Goal: Complete application form

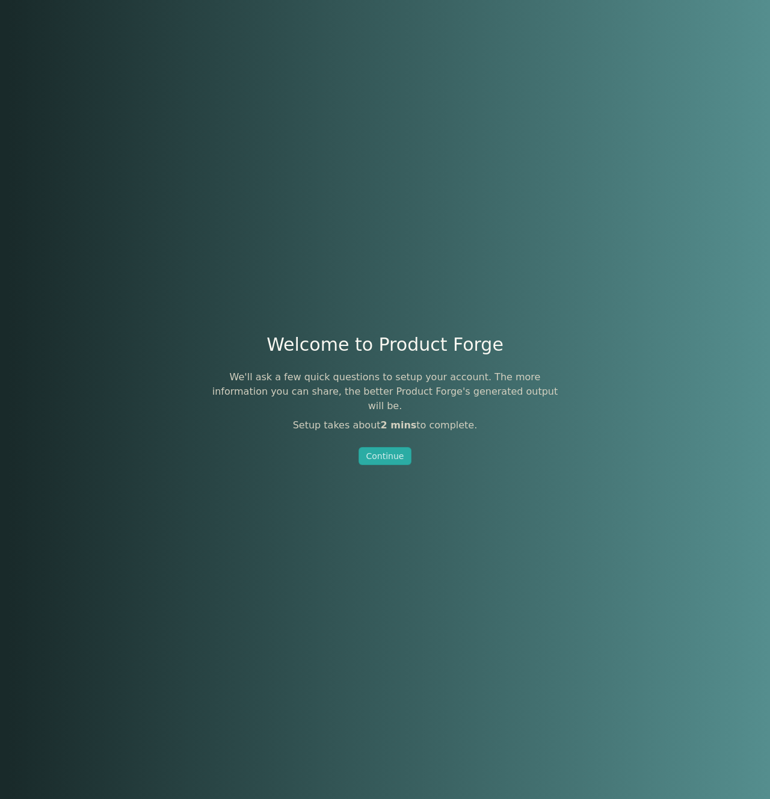
click at [386, 458] on div "Welcome to Product Forge We'll ask a few quick questions to setup your account.…" at bounding box center [385, 399] width 770 height 799
click at [388, 450] on div "Continue" at bounding box center [386, 456] width 38 height 12
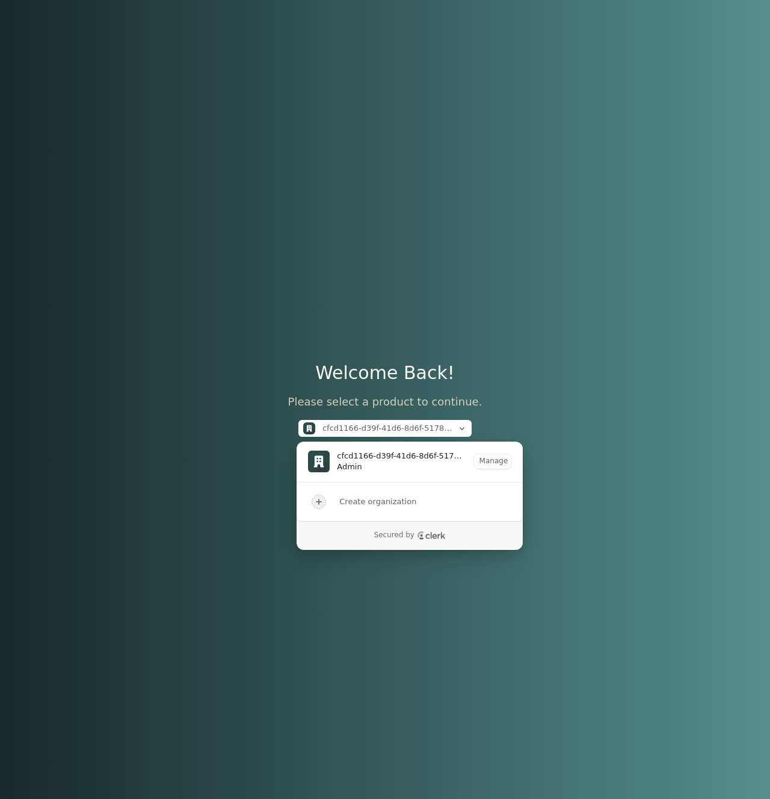
click at [338, 306] on div "Welcome Back! Please select a product to continue. cfcd1166-d39f-41d6-8d6f-5178…" at bounding box center [385, 399] width 194 height 799
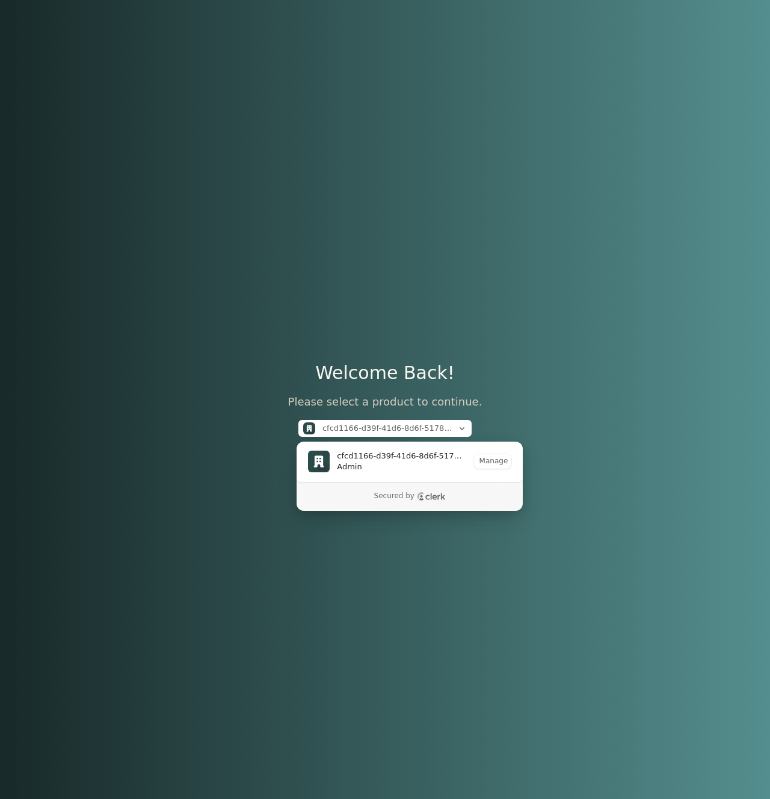
click at [387, 470] on span "Admin" at bounding box center [399, 467] width 125 height 11
click at [392, 426] on span "cfcd1166-d39f-41d6-8d6f-5178d53c1b52" at bounding box center [388, 428] width 130 height 11
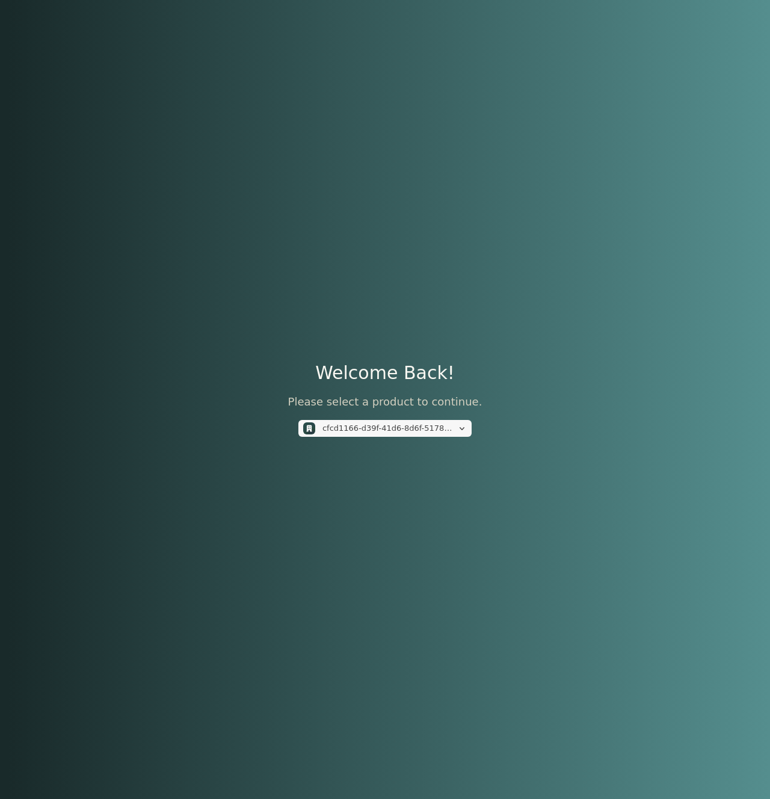
click at [392, 426] on span "cfcd1166-d39f-41d6-8d6f-5178d53c1b52" at bounding box center [388, 428] width 130 height 11
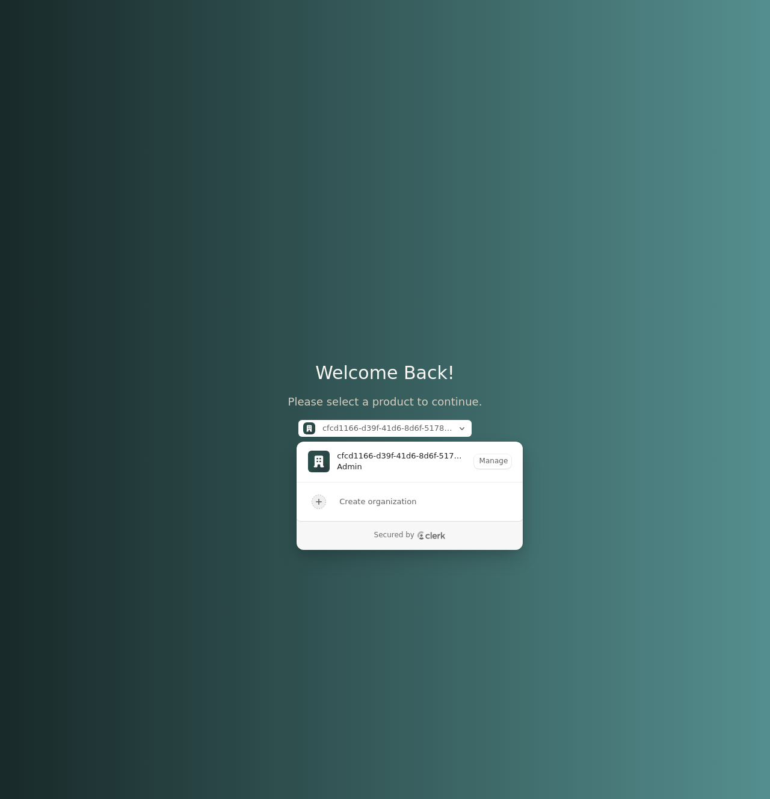
click at [354, 468] on span "Admin" at bounding box center [399, 467] width 125 height 11
click at [320, 463] on img "cfcd1166-d39f-41d6-8d6f-5178d53c1b52 is active" at bounding box center [319, 462] width 22 height 22
click at [343, 335] on div "Welcome Back! Please select a product to continue. cfcd1166-d39f-41d6-8d6f-5178…" at bounding box center [385, 399] width 194 height 799
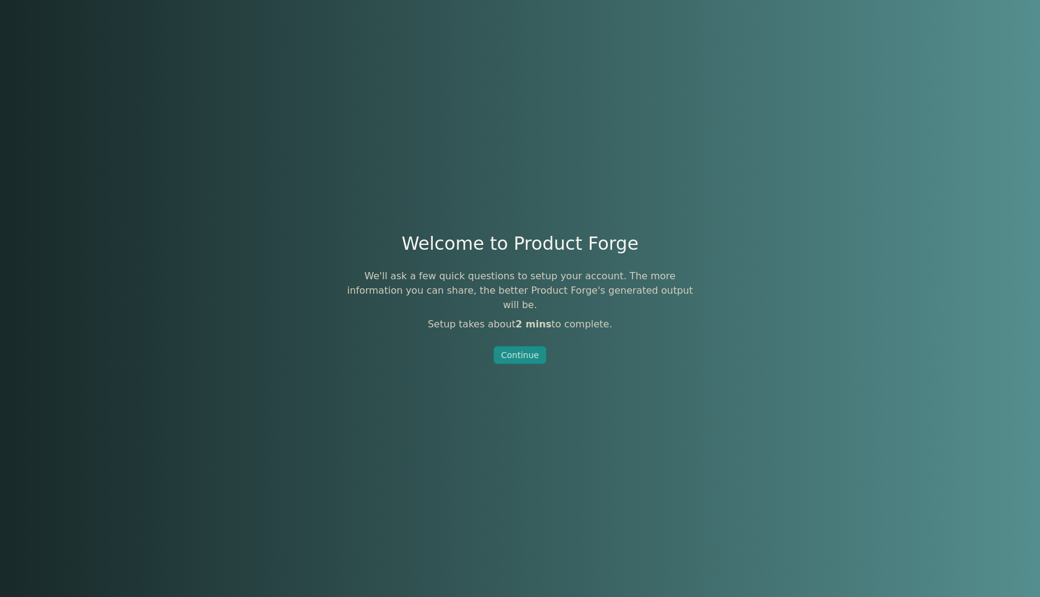
click at [527, 351] on div "Continue" at bounding box center [520, 355] width 38 height 12
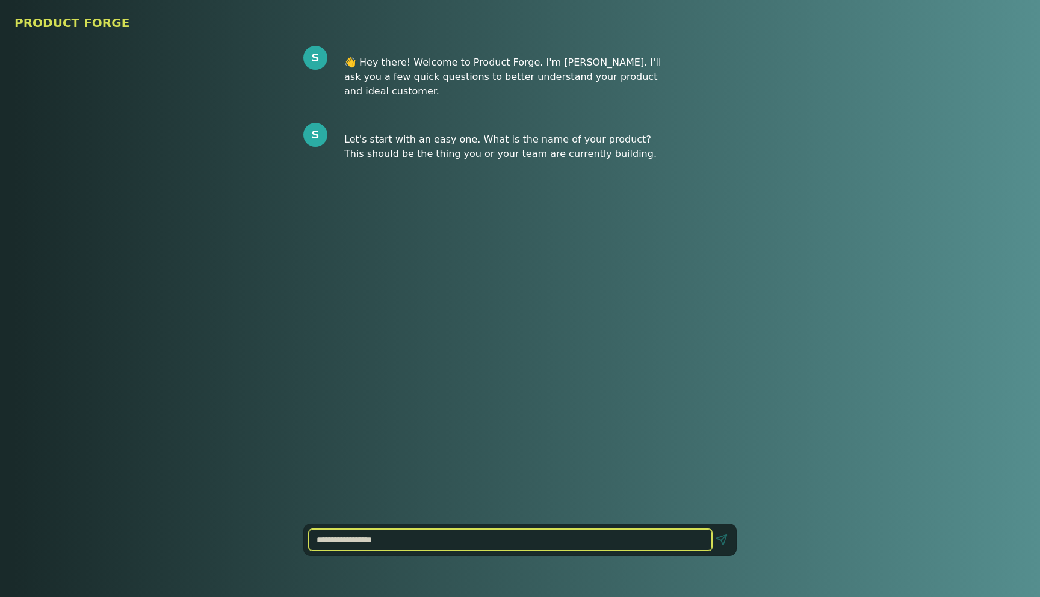
click at [436, 532] on input at bounding box center [510, 540] width 403 height 22
type input "********"
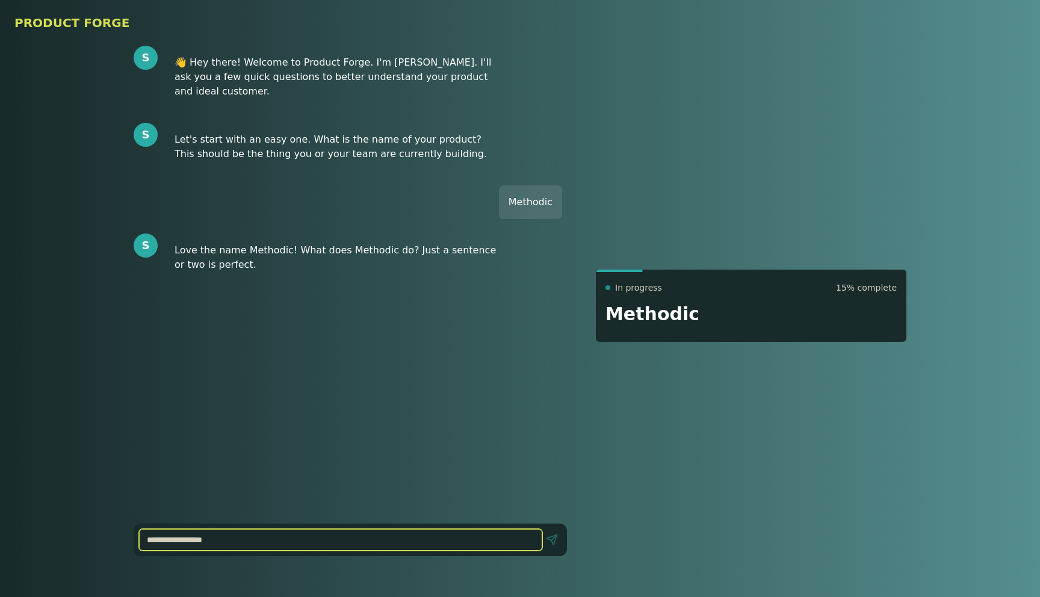
type input "*"
type input "**********"
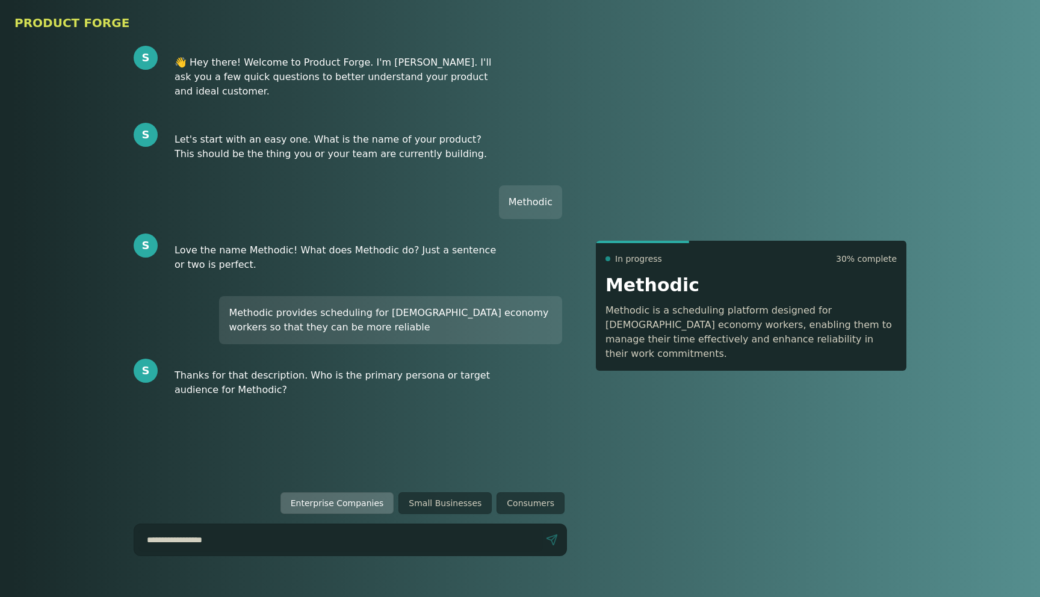
click at [383, 500] on button "Enterprise Companies" at bounding box center [337, 503] width 114 height 22
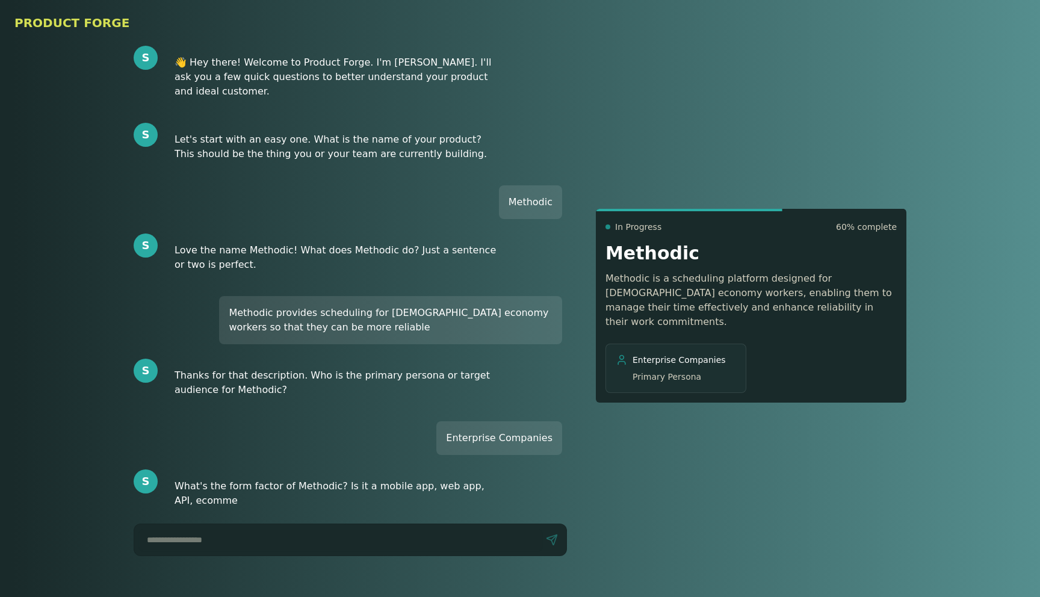
scroll to position [10, 0]
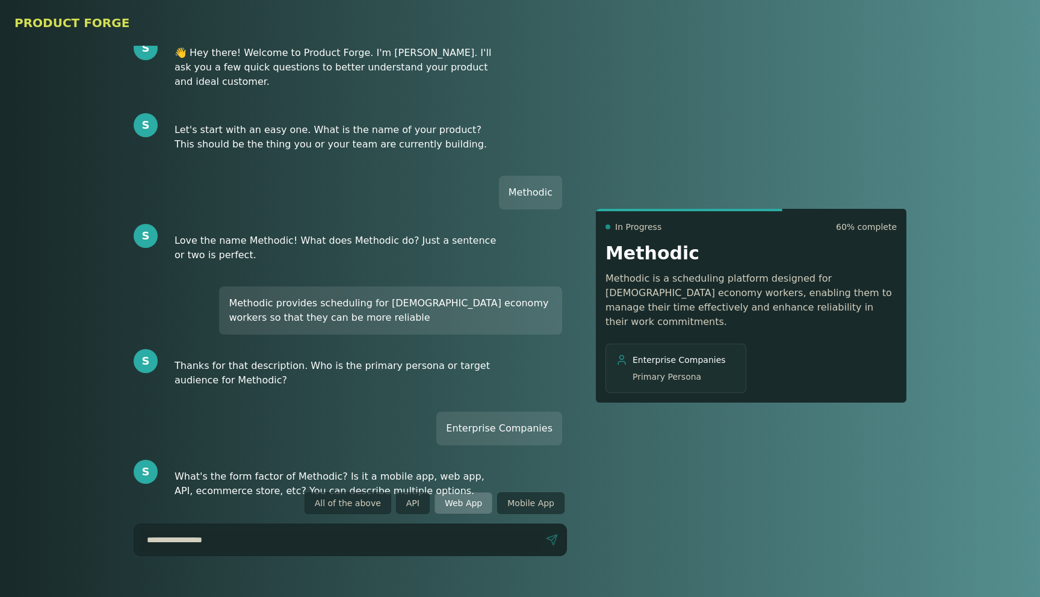
click at [459, 501] on button "Web App" at bounding box center [464, 503] width 58 height 22
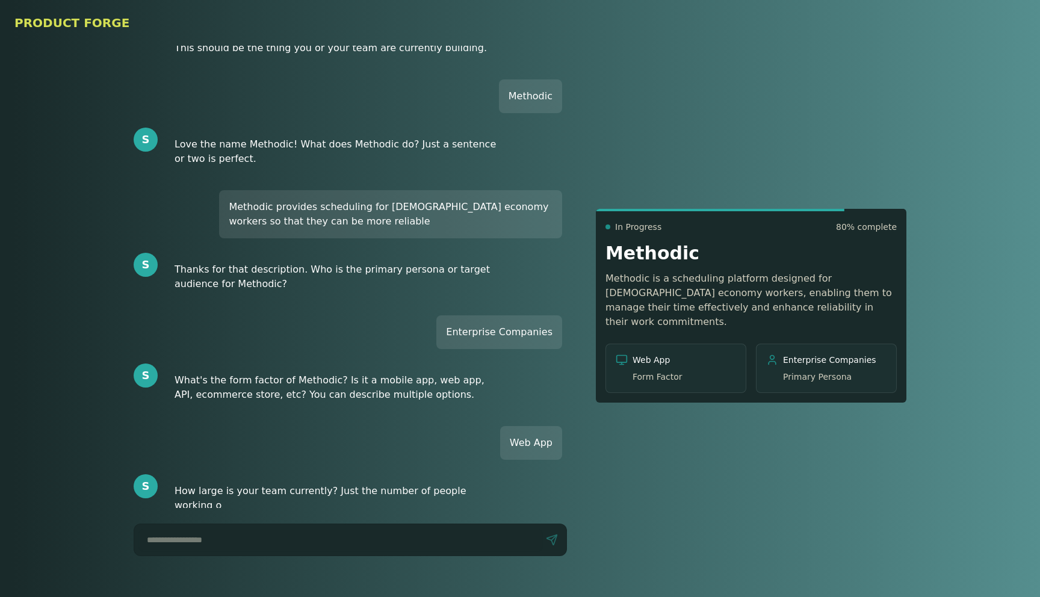
scroll to position [120, 0]
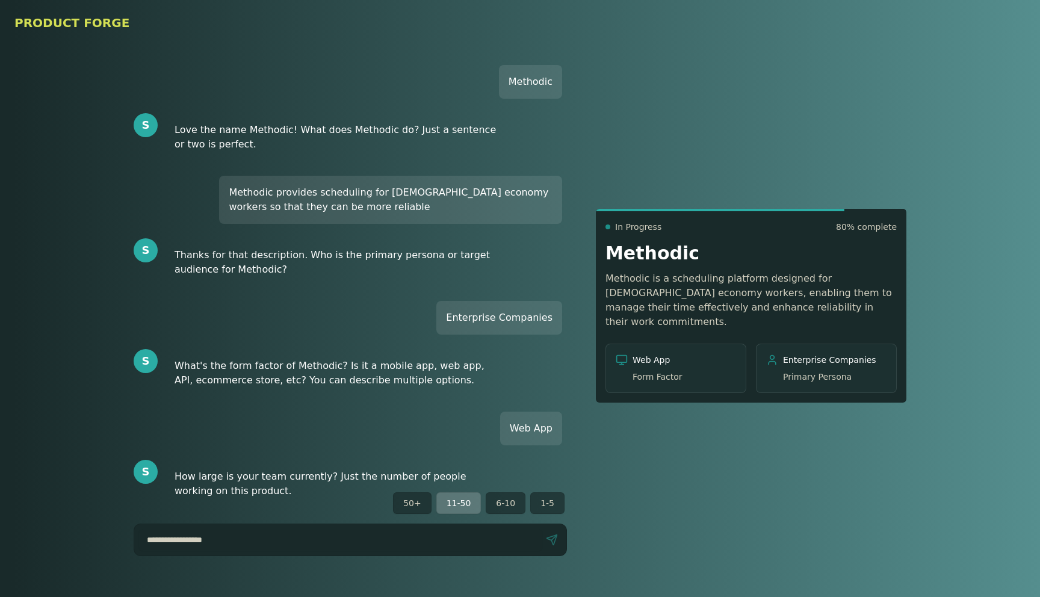
click at [465, 502] on button "11-50" at bounding box center [458, 503] width 45 height 22
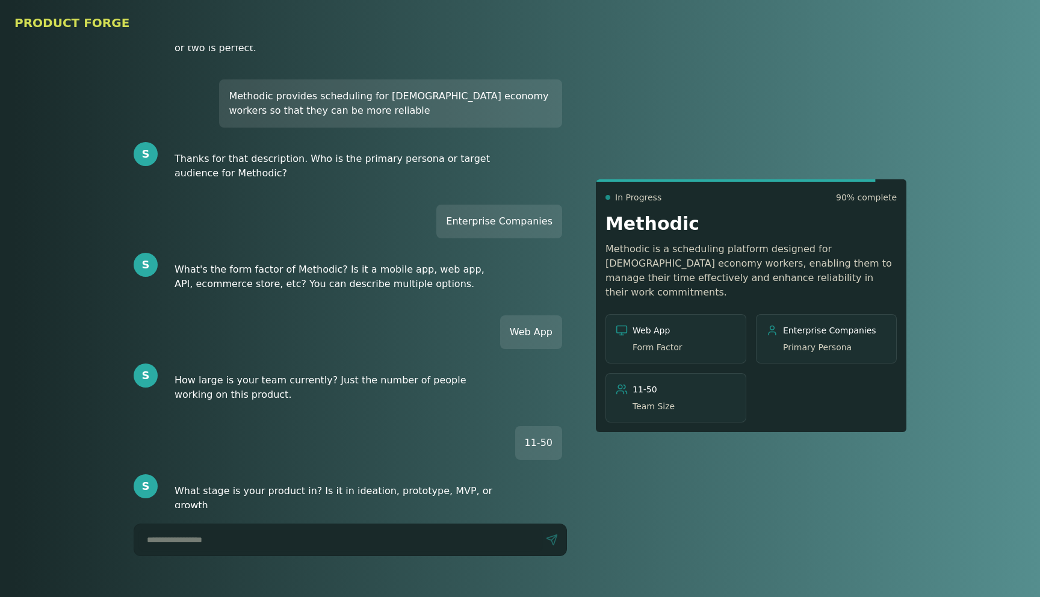
scroll to position [231, 0]
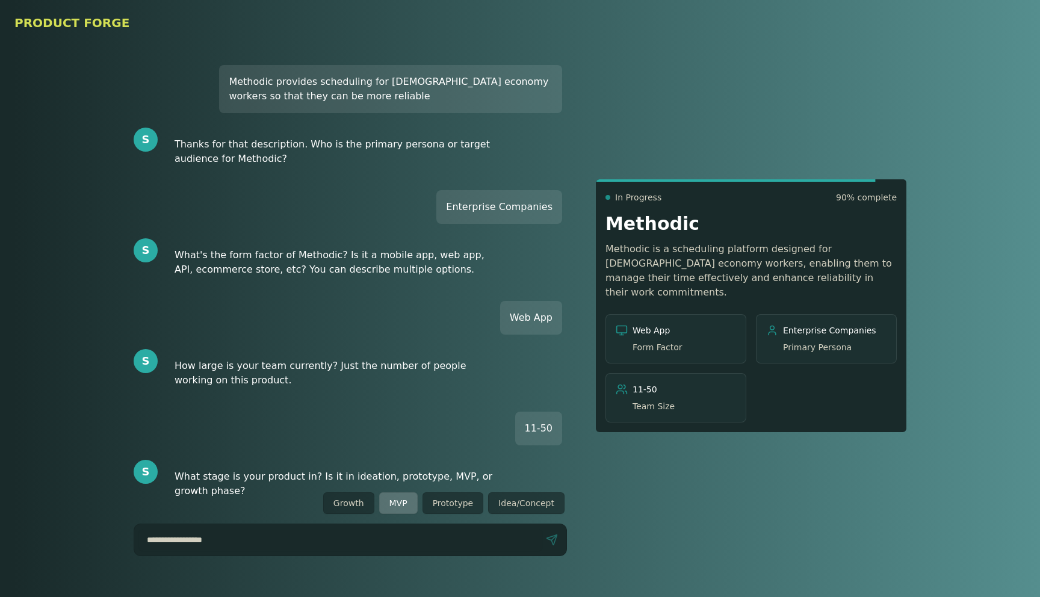
click at [397, 500] on button "MVP" at bounding box center [398, 503] width 39 height 22
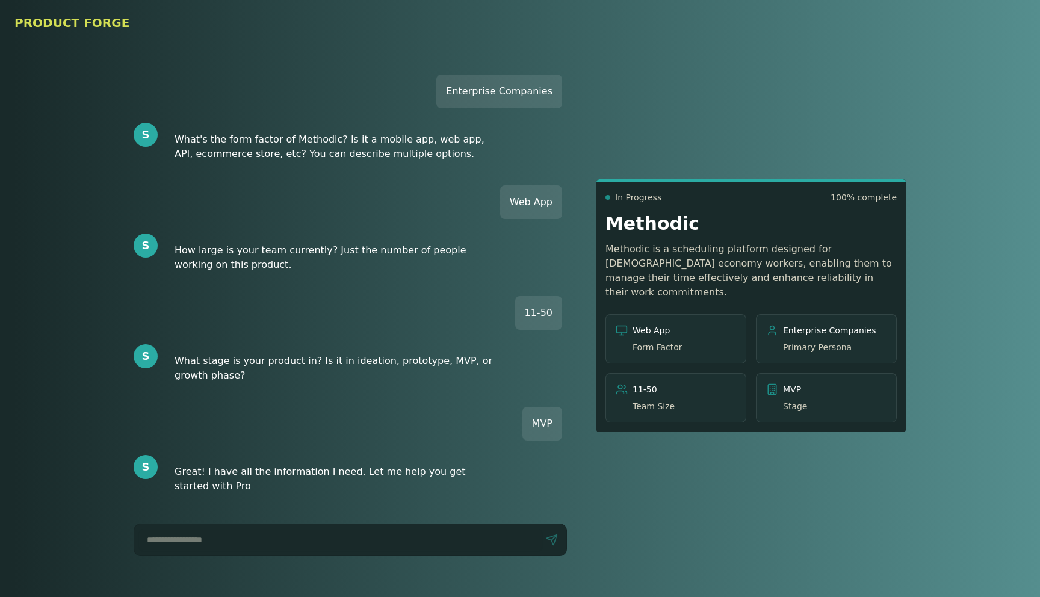
scroll to position [351, 0]
